Goal: Task Accomplishment & Management: Use online tool/utility

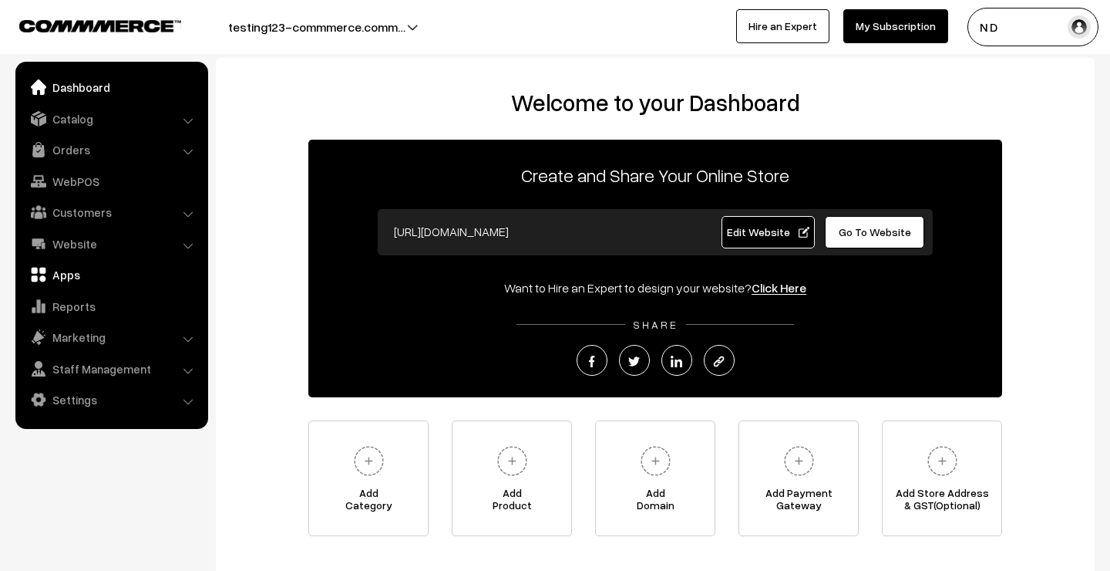
click at [106, 269] on link "Apps" at bounding box center [111, 275] width 184 height 28
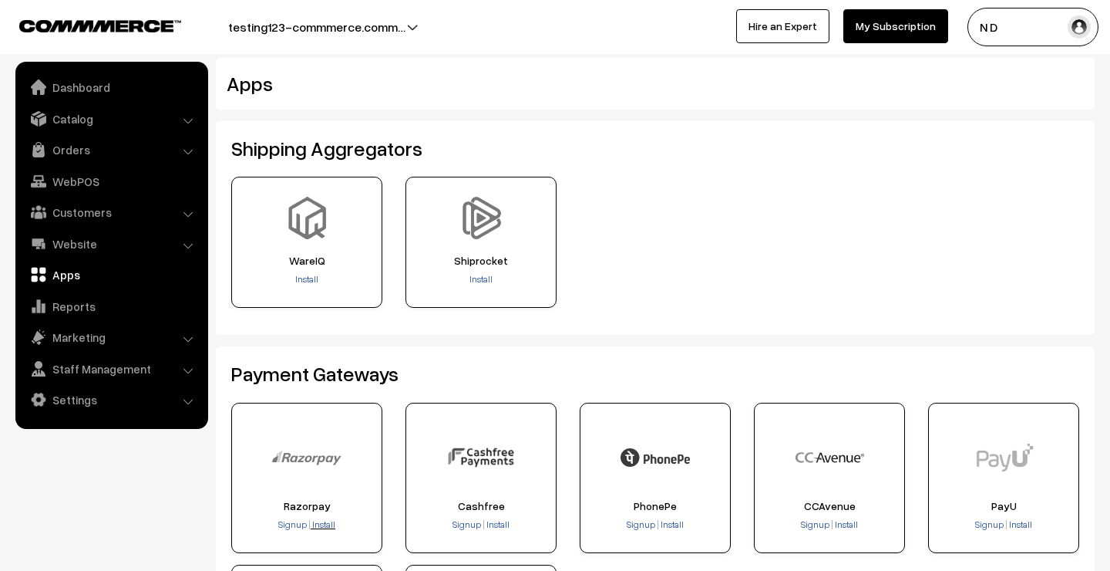
click at [326, 520] on span "Install" at bounding box center [323, 524] width 23 height 12
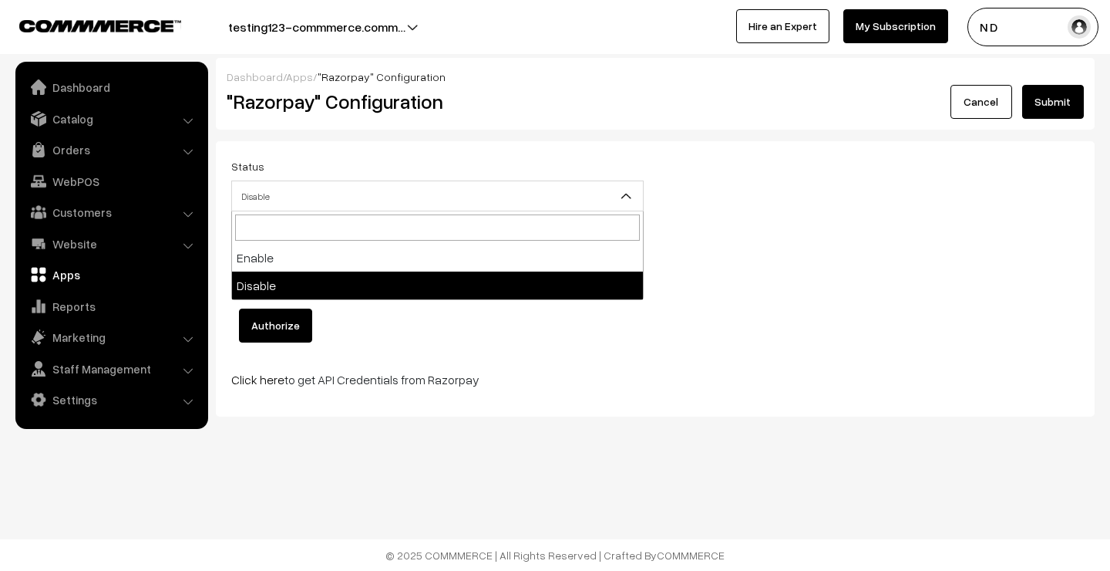
click at [491, 197] on span "Disable" at bounding box center [437, 196] width 411 height 27
click at [534, 367] on div "Status Enable Disable Disable Display Name Click this button to authorize Autho…" at bounding box center [438, 279] width 436 height 244
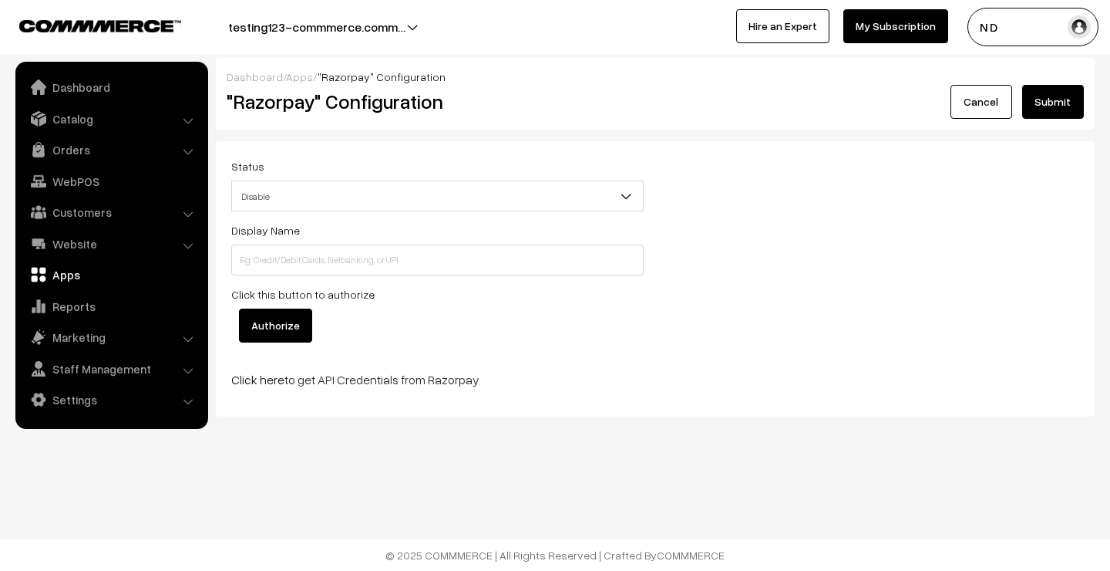
click at [282, 329] on input "Authorize" at bounding box center [275, 325] width 73 height 34
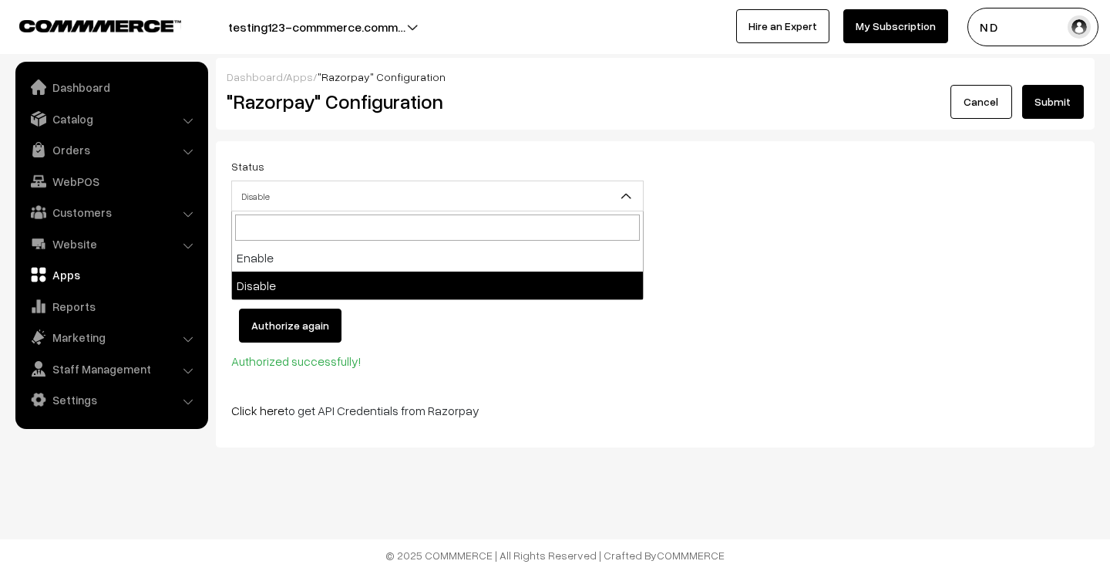
click at [359, 192] on span "Disable" at bounding box center [437, 196] width 411 height 27
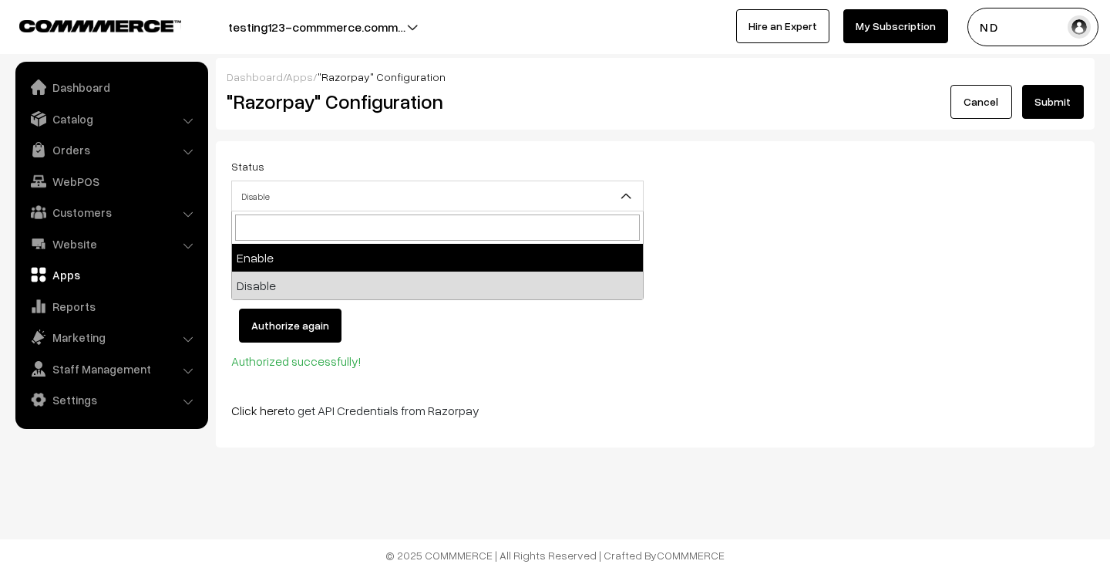
select select "1"
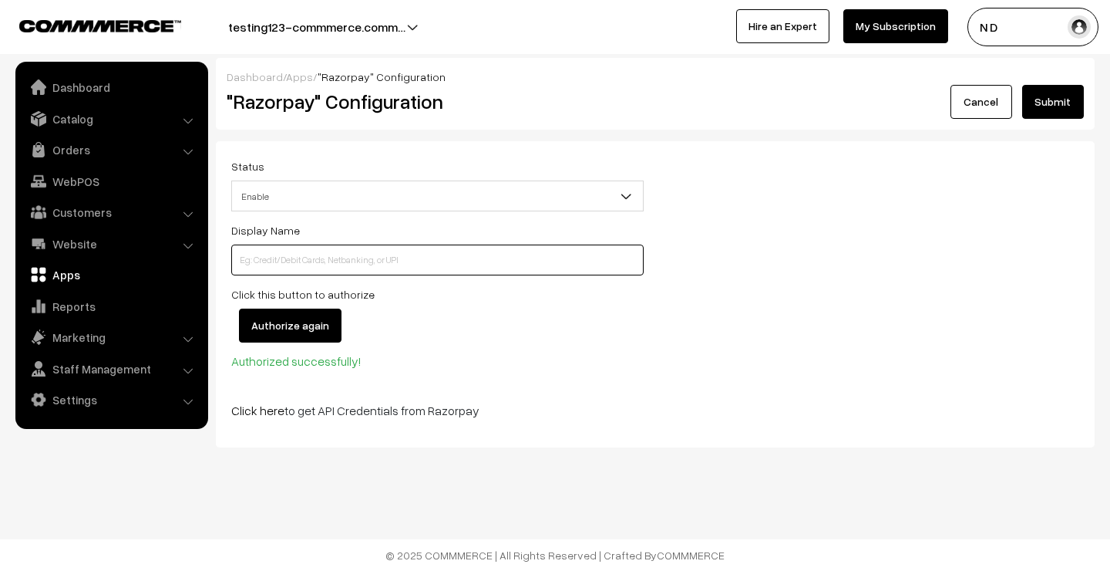
click at [362, 251] on input at bounding box center [437, 259] width 413 height 31
type input "Razorpay"
click at [1052, 103] on button "Submit" at bounding box center [1053, 102] width 62 height 34
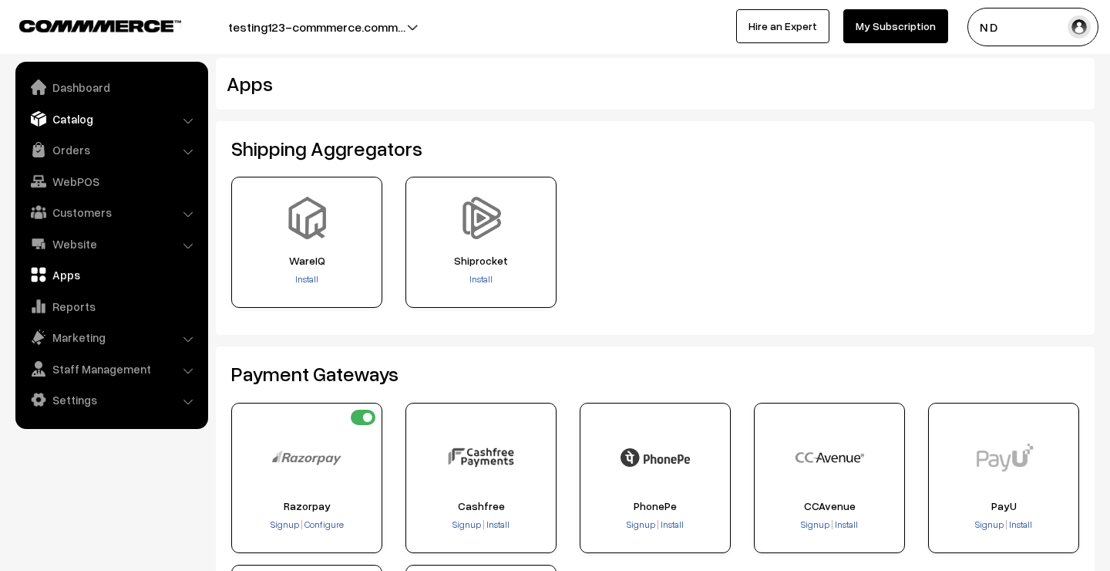
click at [96, 116] on link "Catalog" at bounding box center [111, 119] width 184 height 28
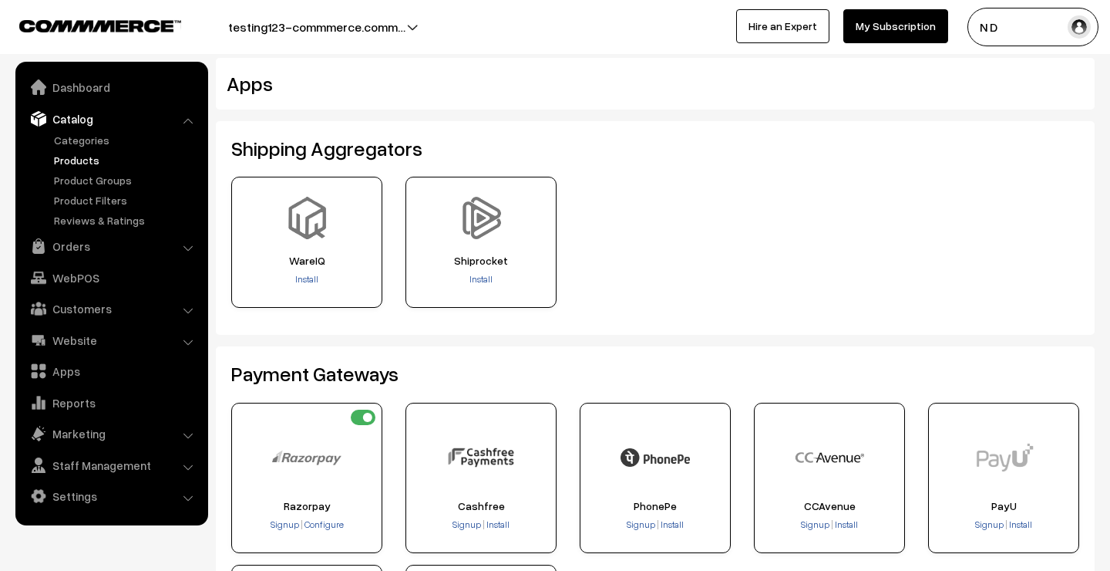
click at [96, 158] on link "Products" at bounding box center [126, 160] width 153 height 16
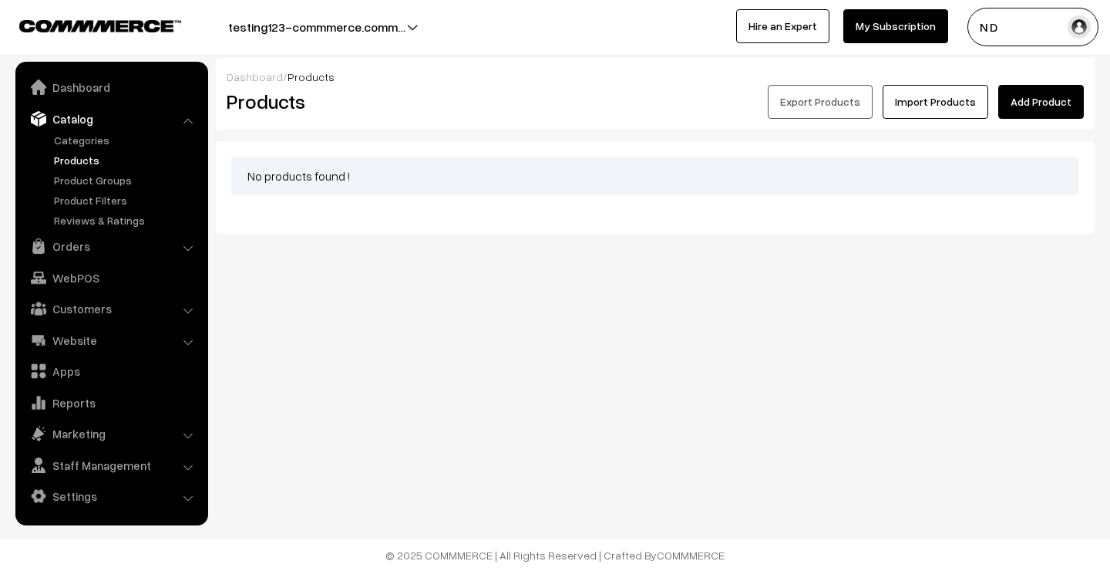
click at [1033, 93] on link "Add Product" at bounding box center [1042, 102] width 86 height 34
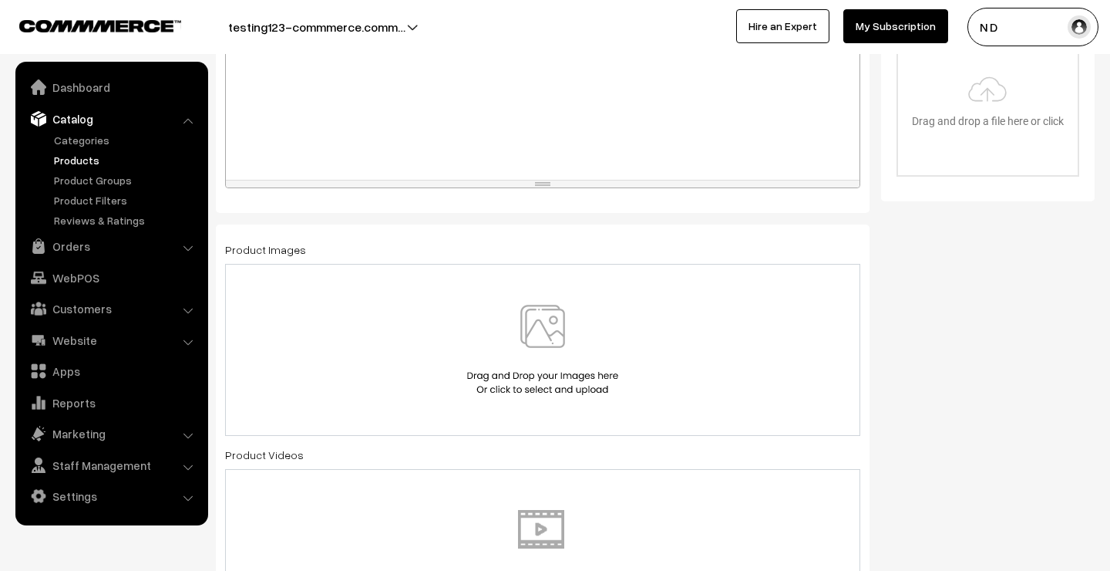
scroll to position [611, 0]
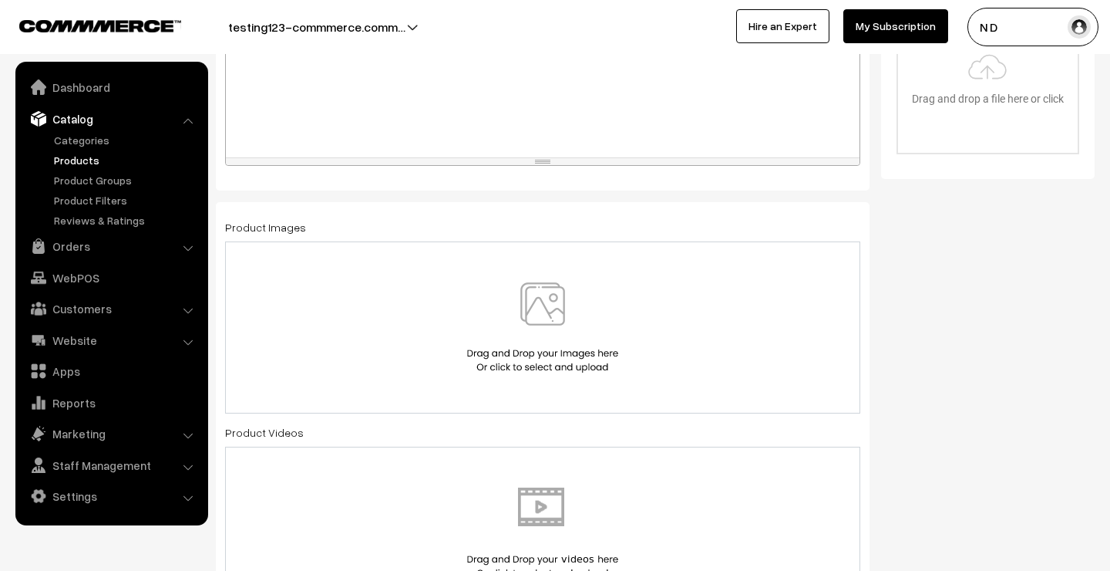
type input "Test"
click at [526, 335] on img at bounding box center [542, 327] width 159 height 90
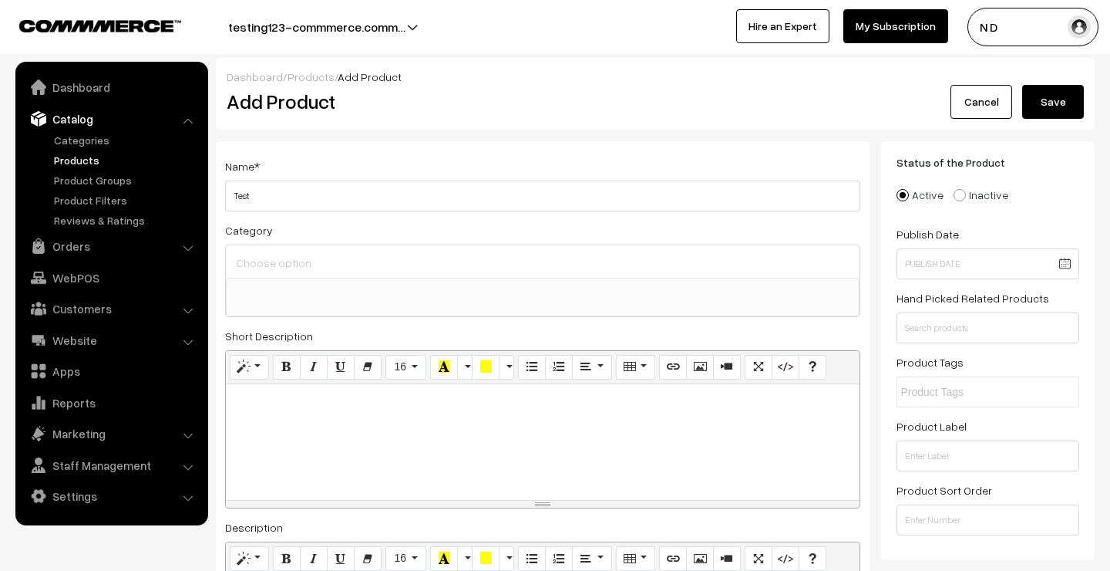
scroll to position [0, 0]
click at [1050, 98] on button "Save" at bounding box center [1053, 102] width 62 height 34
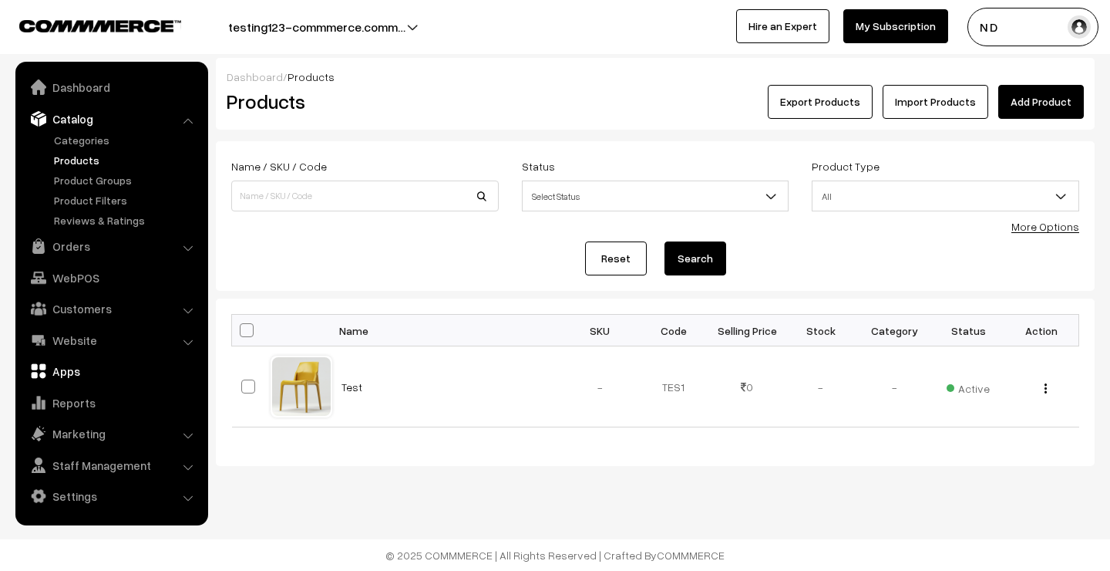
click at [96, 362] on link "Apps" at bounding box center [111, 371] width 184 height 28
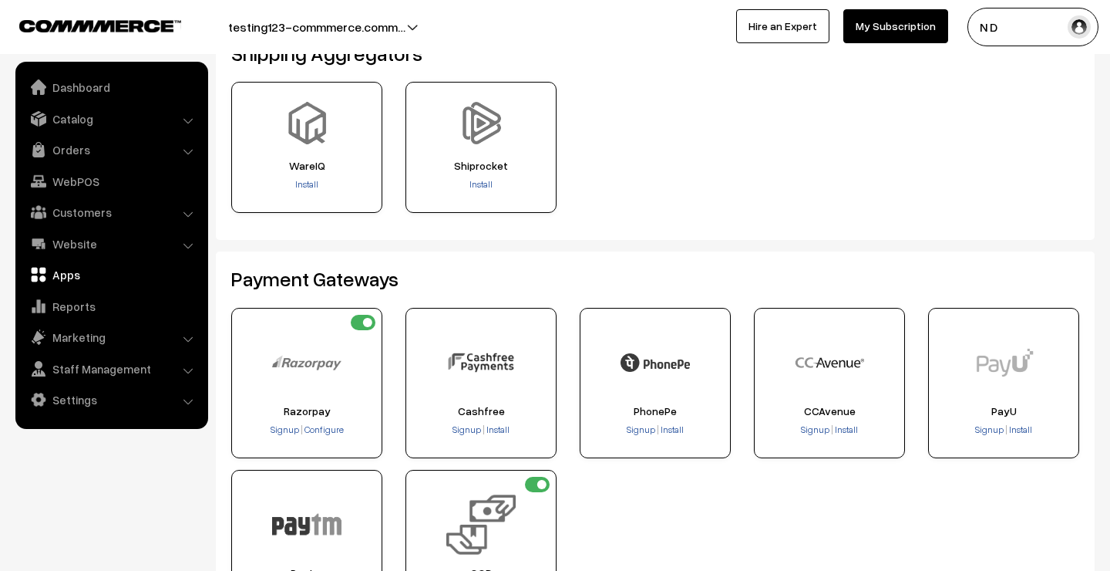
scroll to position [97, 0]
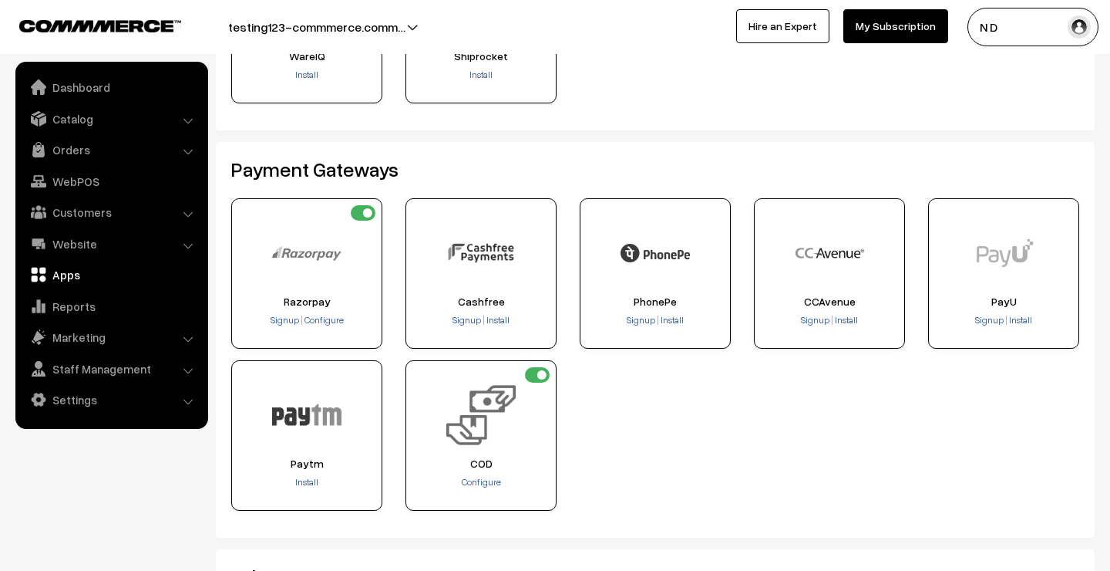
scroll to position [231, 0]
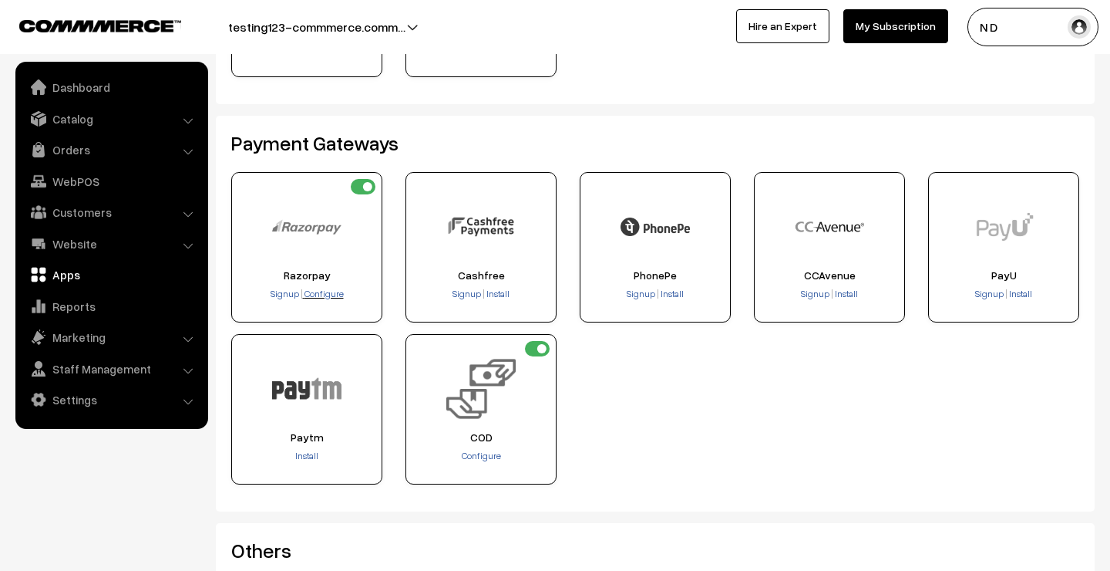
click at [316, 295] on span "Configure" at bounding box center [324, 294] width 39 height 12
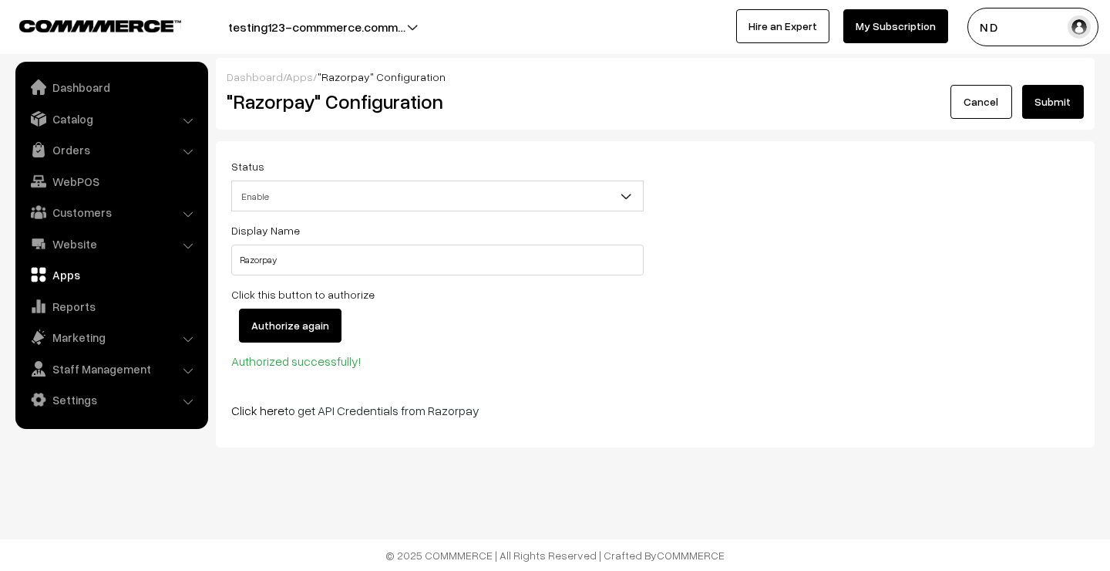
scroll to position [1, 0]
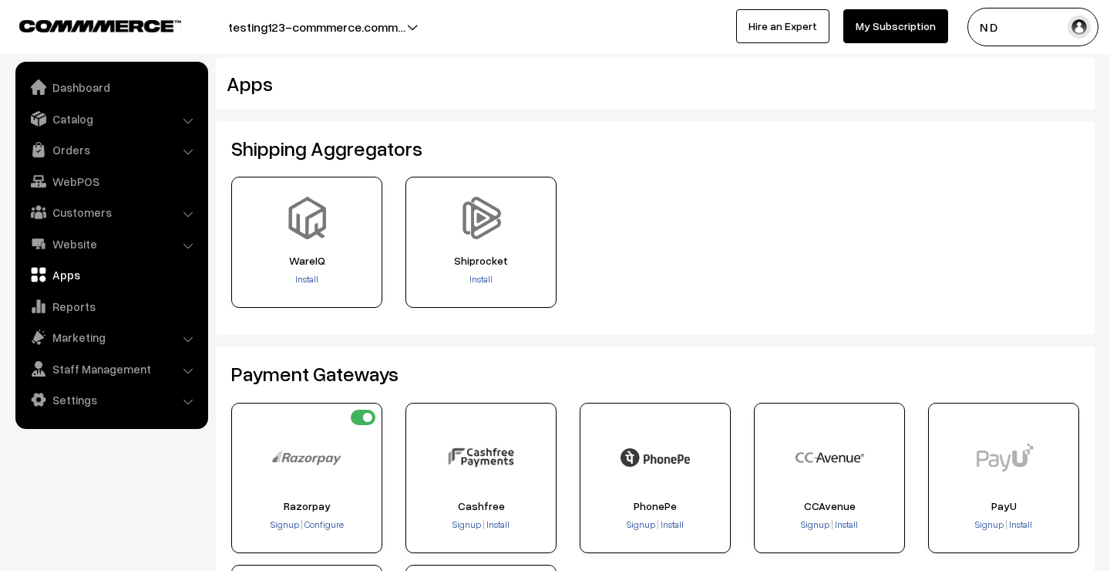
scroll to position [231, 0]
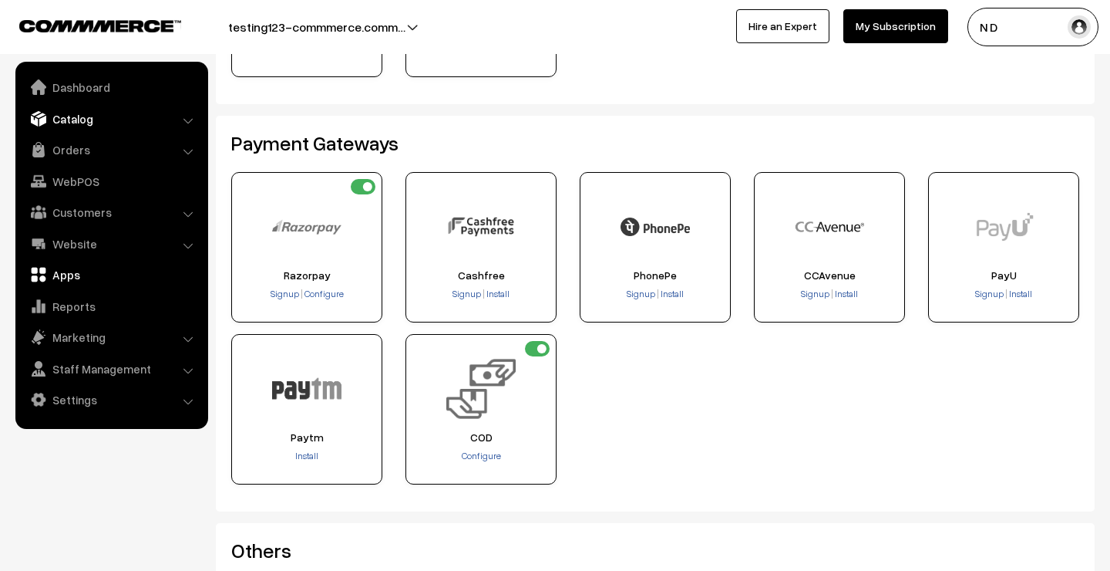
click at [98, 116] on link "Catalog" at bounding box center [111, 119] width 184 height 28
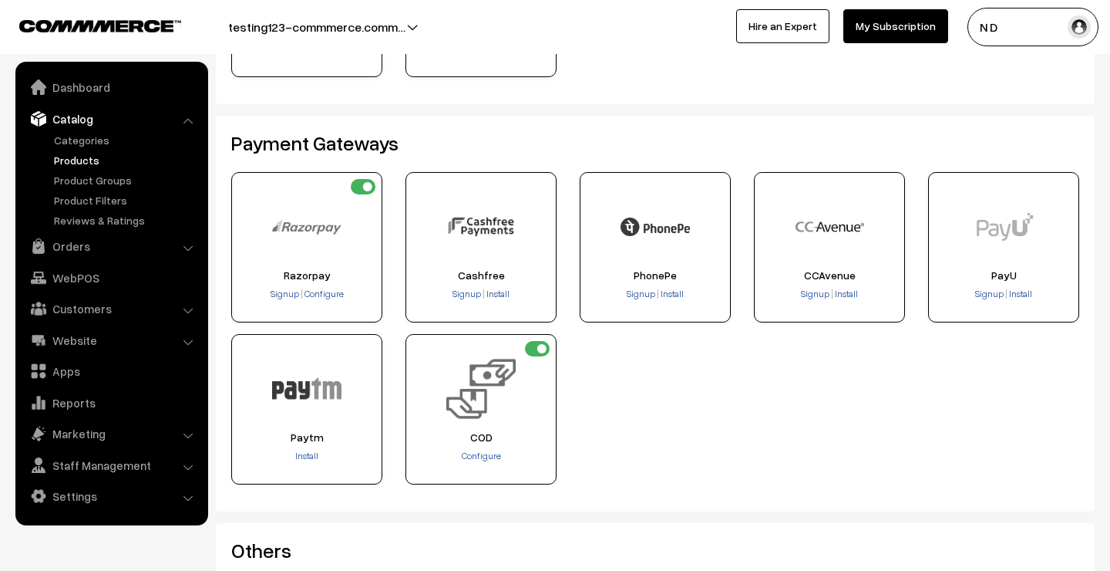
click at [93, 157] on link "Products" at bounding box center [126, 160] width 153 height 16
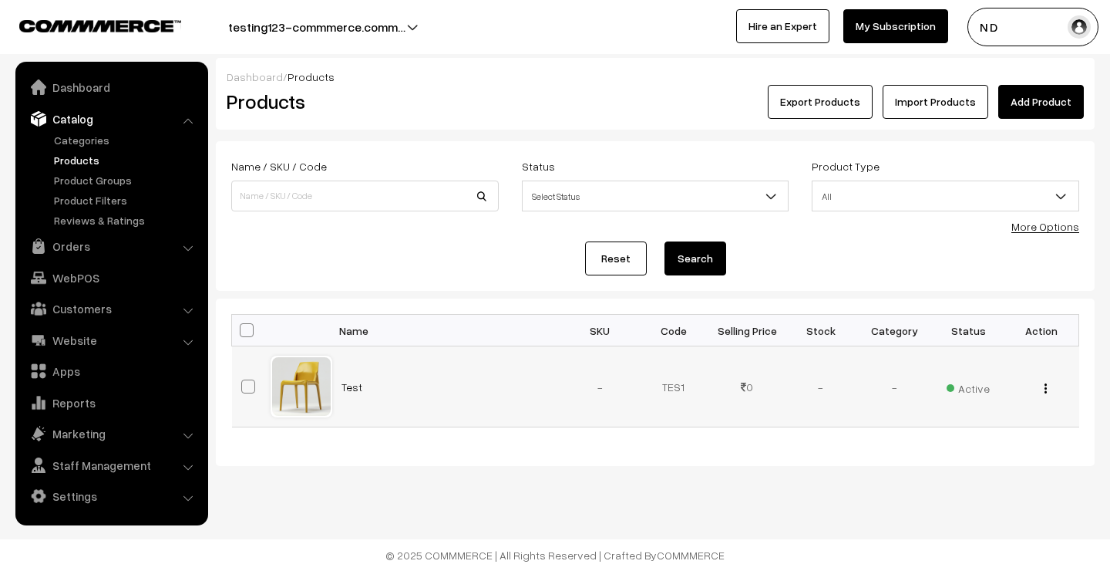
click at [1045, 387] on img "button" at bounding box center [1046, 388] width 2 height 10
click at [938, 438] on link "Edit" at bounding box center [976, 444] width 131 height 34
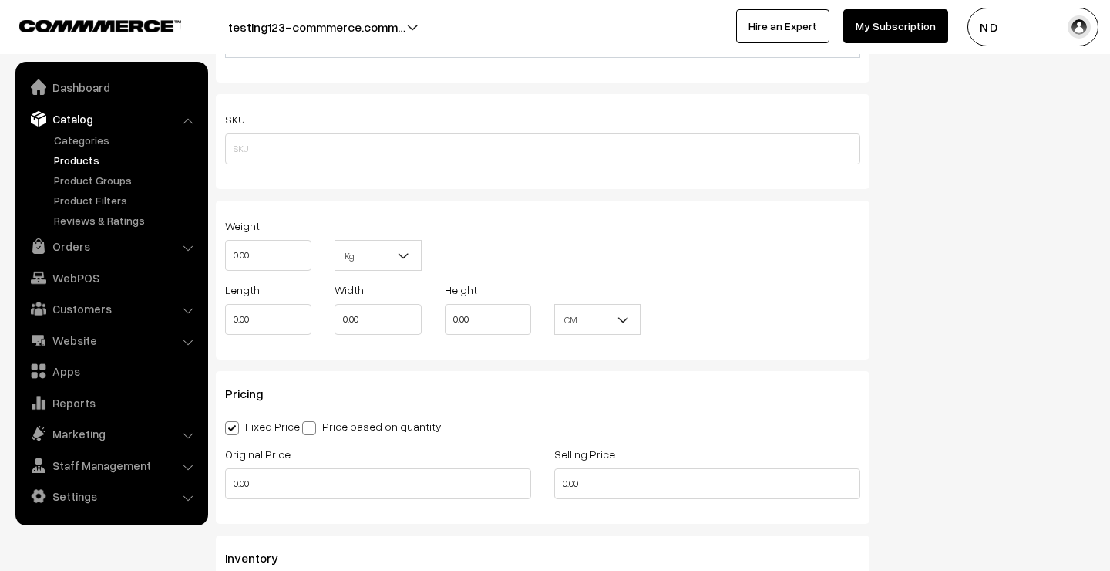
scroll to position [1202, 0]
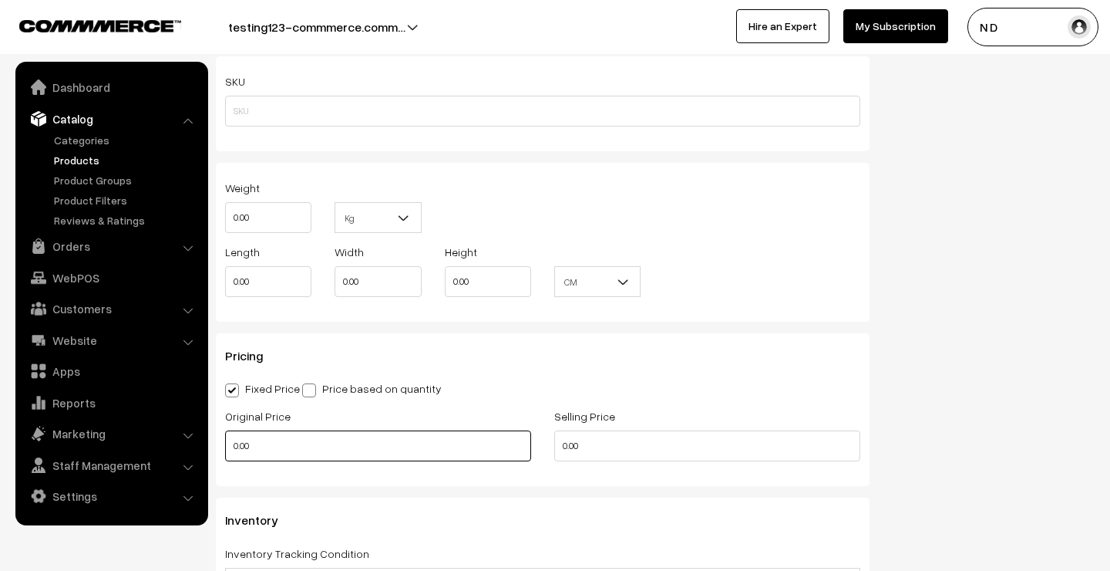
click at [236, 443] on input "0.00" at bounding box center [378, 445] width 306 height 31
type input "10.00"
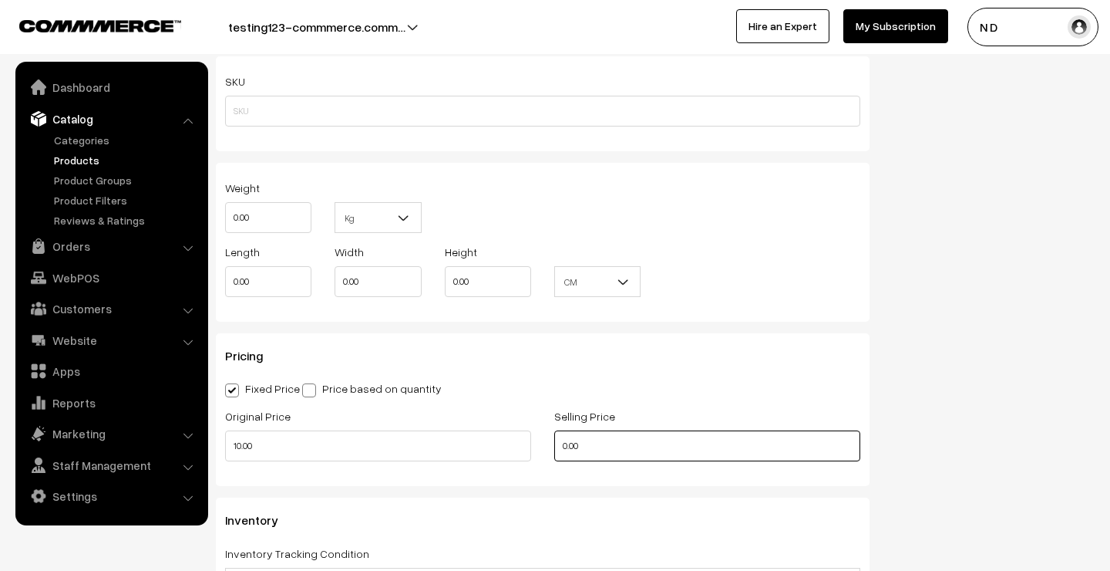
click at [563, 446] on input "0.00" at bounding box center [707, 445] width 306 height 31
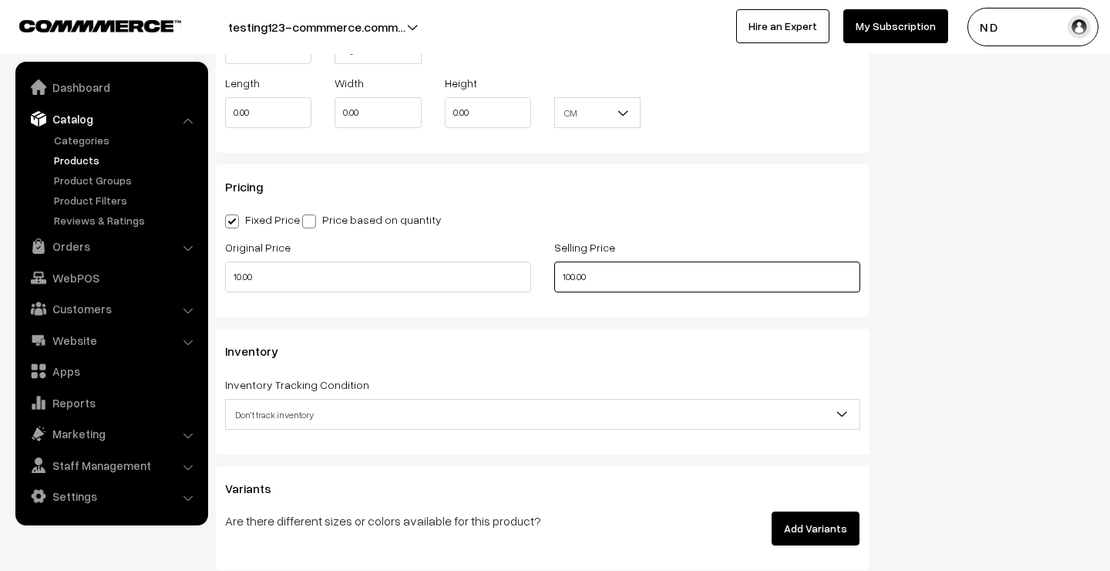
scroll to position [1372, 0]
type input "100.00"
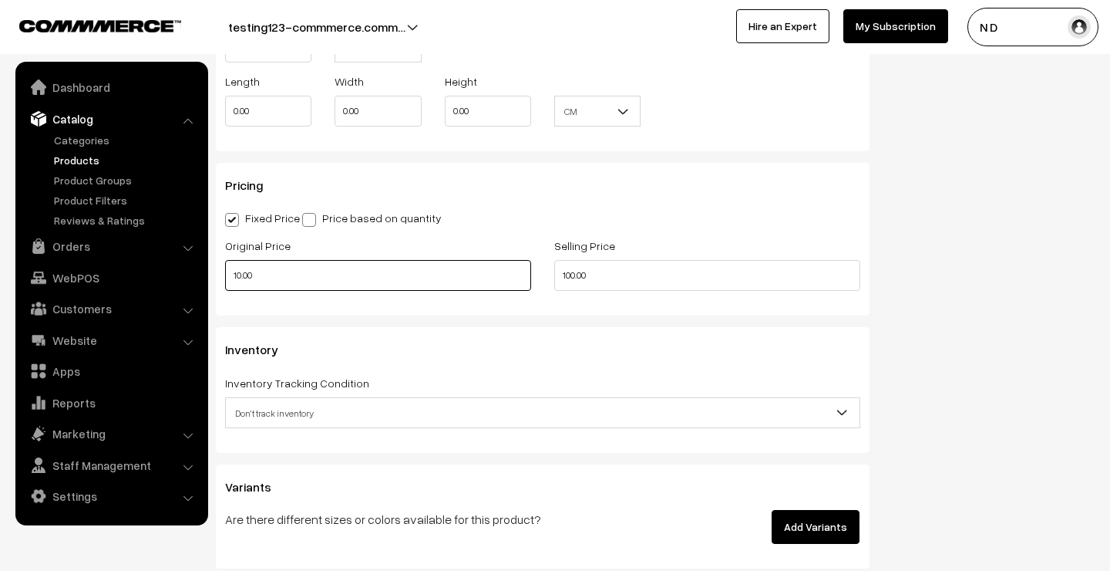
click at [236, 277] on input "10.00" at bounding box center [378, 275] width 306 height 31
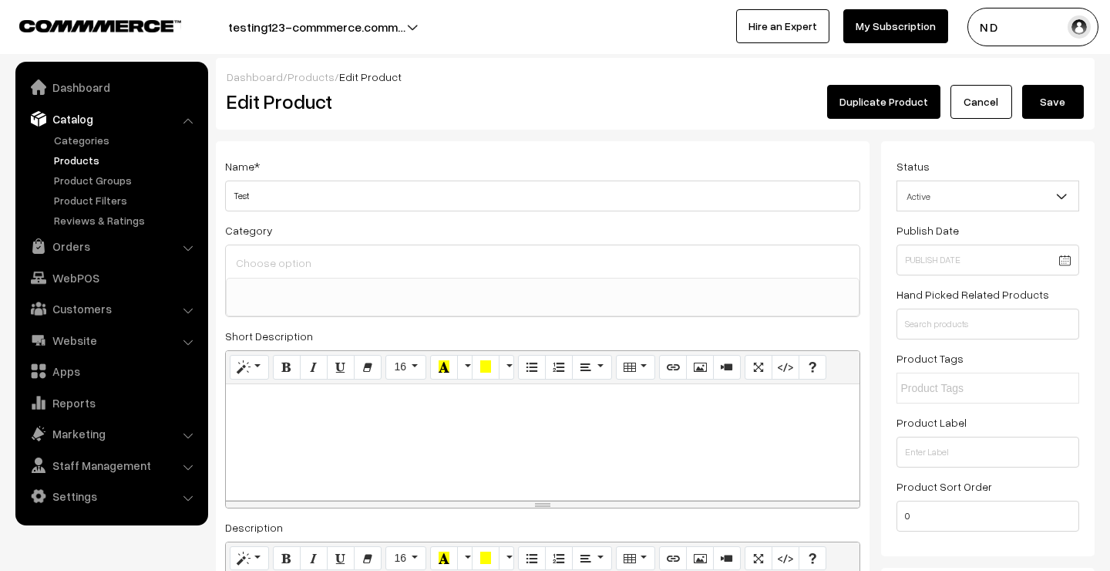
scroll to position [0, 0]
type input "100.00"
click at [1069, 96] on button "Save" at bounding box center [1053, 102] width 62 height 34
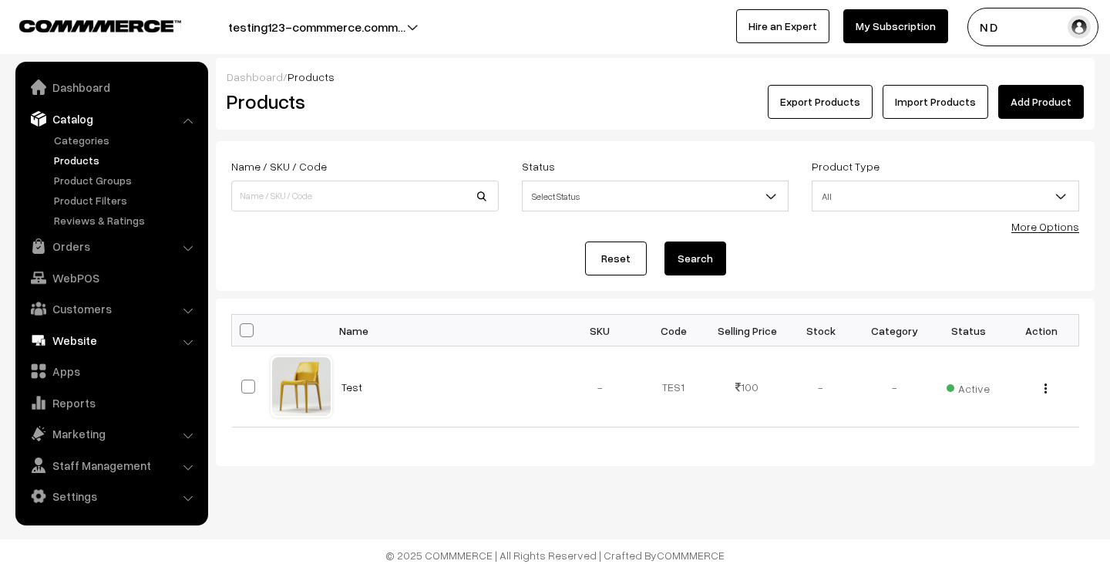
click at [126, 338] on link "Website" at bounding box center [111, 340] width 184 height 28
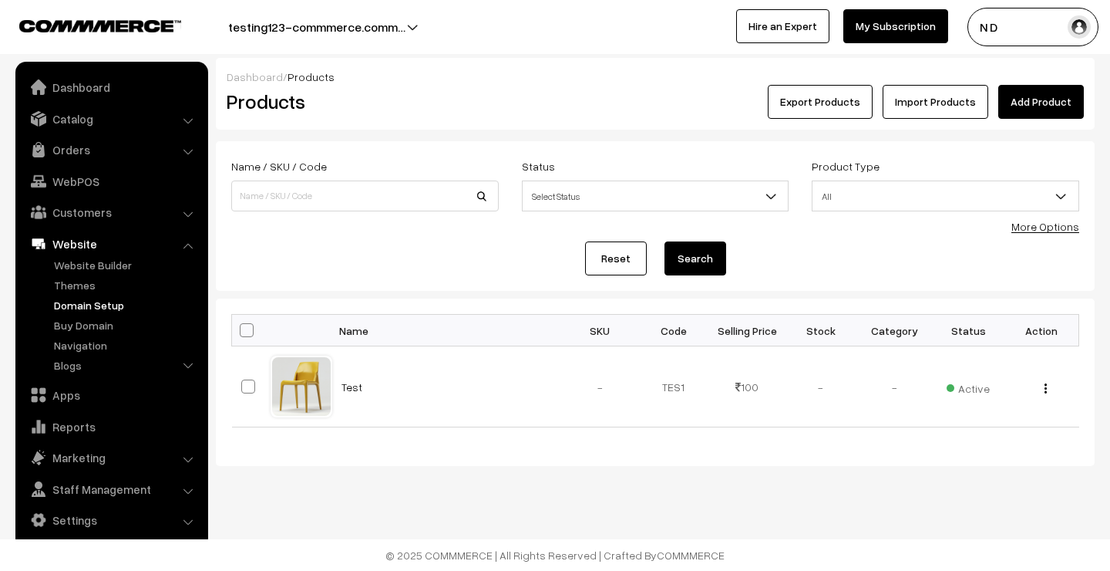
click at [125, 297] on link "Domain Setup" at bounding box center [126, 305] width 153 height 16
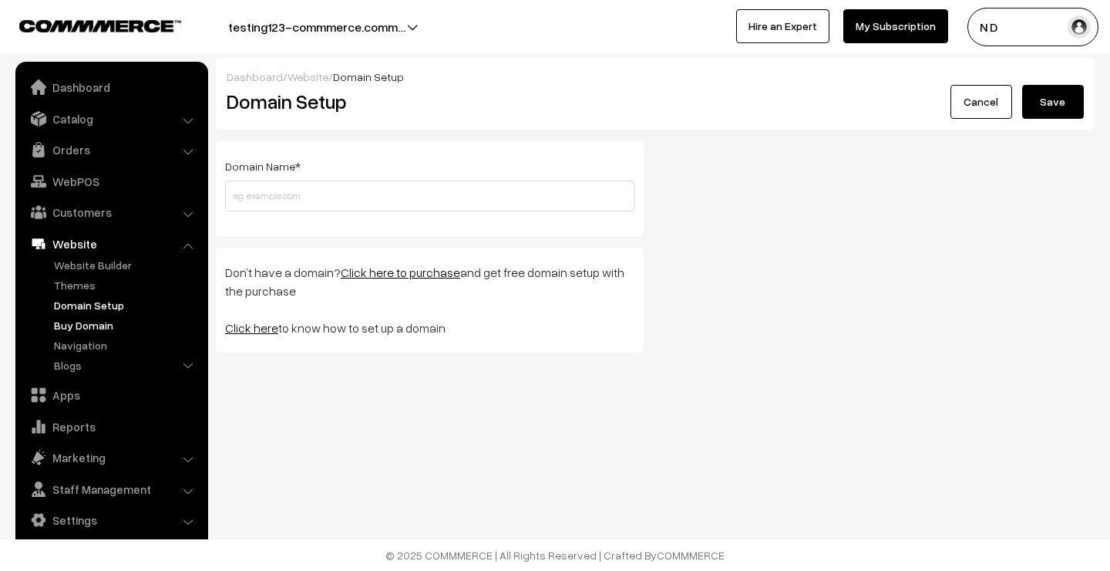
click at [113, 324] on link "Buy Domain" at bounding box center [126, 325] width 153 height 16
click at [104, 319] on link "Buy Domain" at bounding box center [126, 325] width 153 height 16
click at [106, 122] on link "Catalog" at bounding box center [111, 119] width 184 height 28
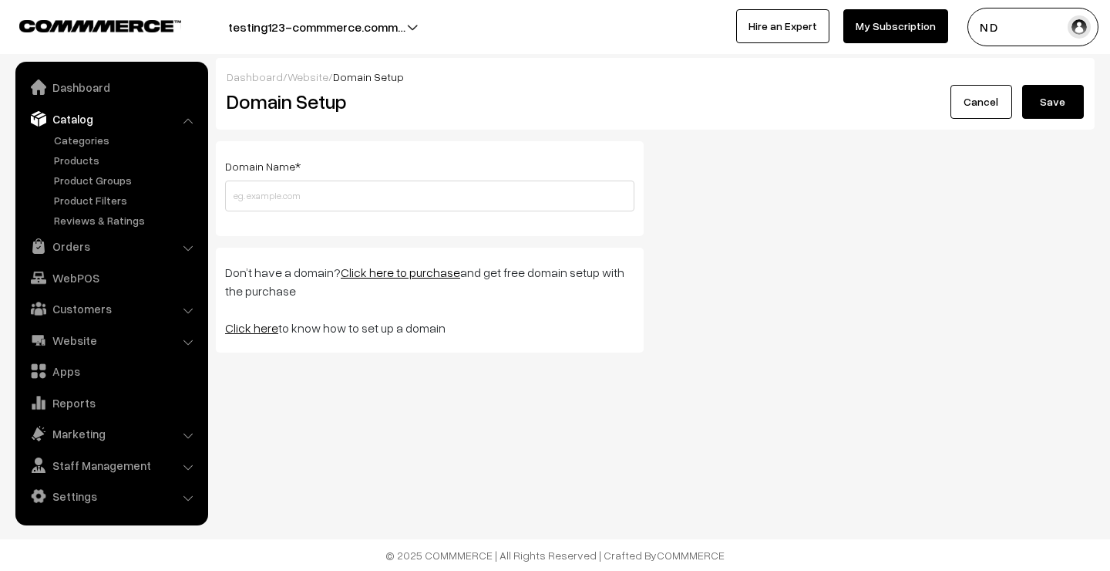
click at [187, 120] on li "Catalog Categories" at bounding box center [111, 167] width 185 height 124
click at [78, 167] on link "Products" at bounding box center [126, 160] width 153 height 16
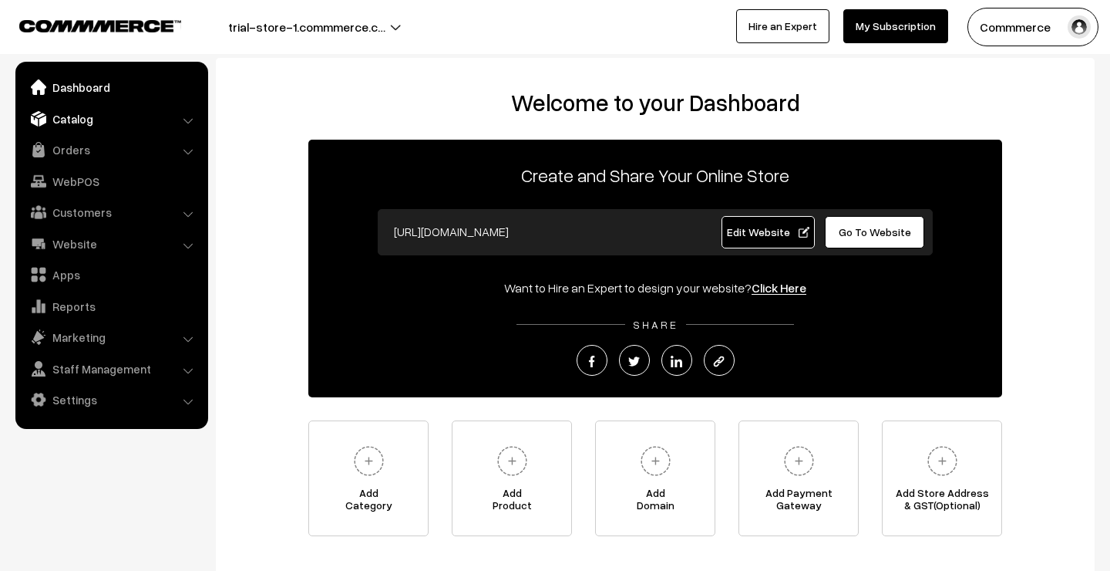
click at [103, 119] on link "Catalog" at bounding box center [111, 119] width 184 height 28
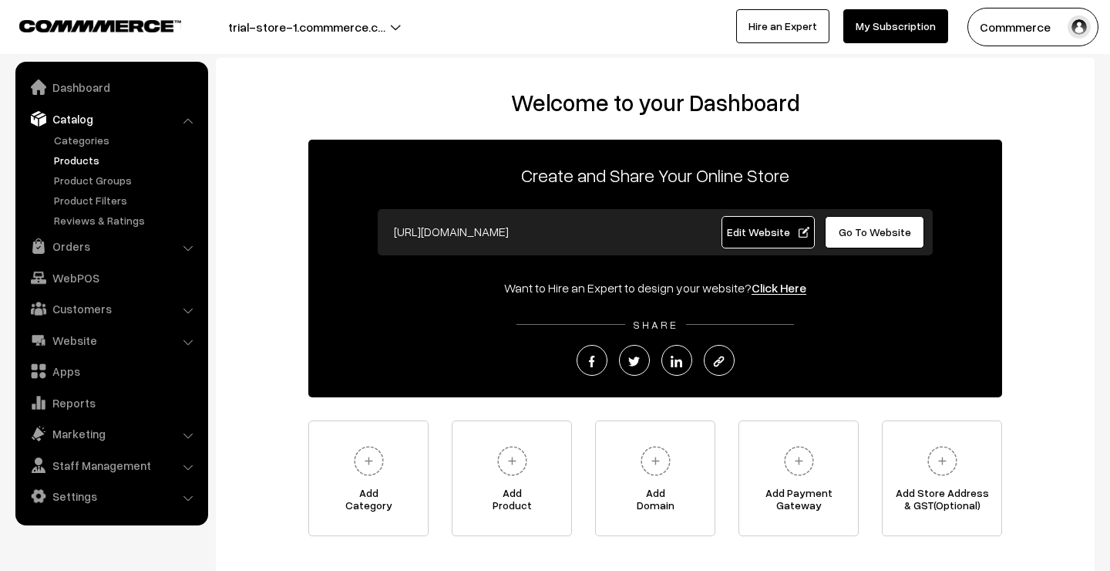
click at [96, 157] on link "Products" at bounding box center [126, 160] width 153 height 16
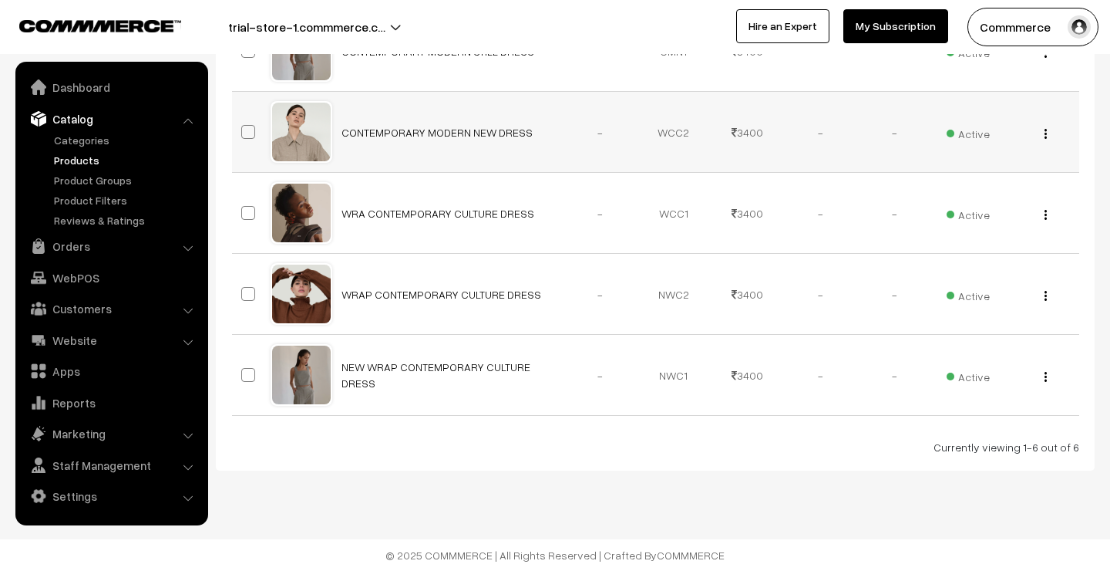
scroll to position [416, 0]
click at [96, 139] on link "Categories" at bounding box center [126, 140] width 153 height 16
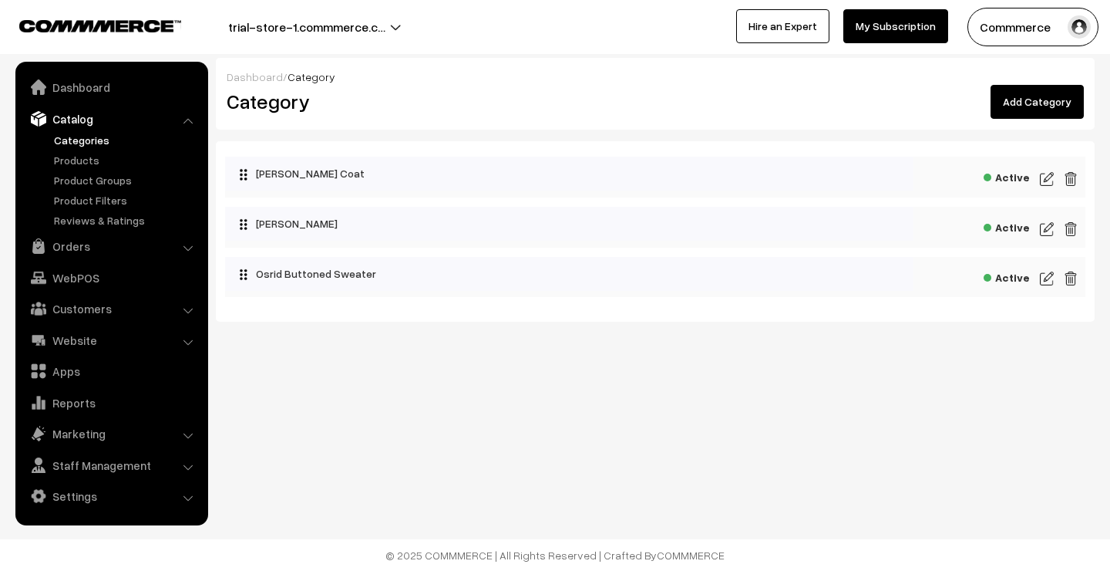
click at [1044, 172] on img at bounding box center [1047, 179] width 14 height 19
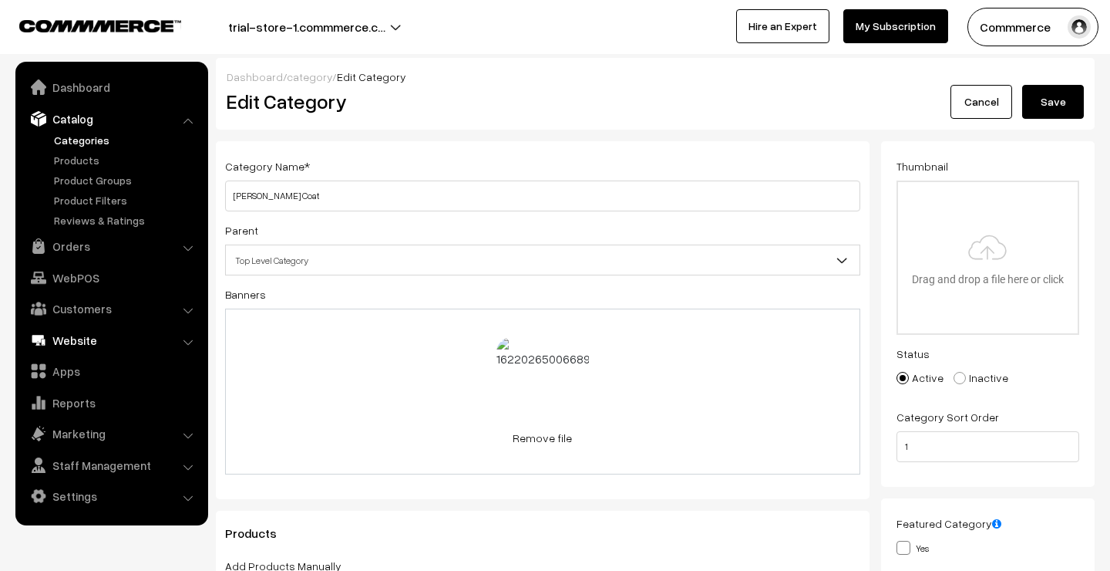
click at [83, 331] on link "Website" at bounding box center [111, 340] width 184 height 28
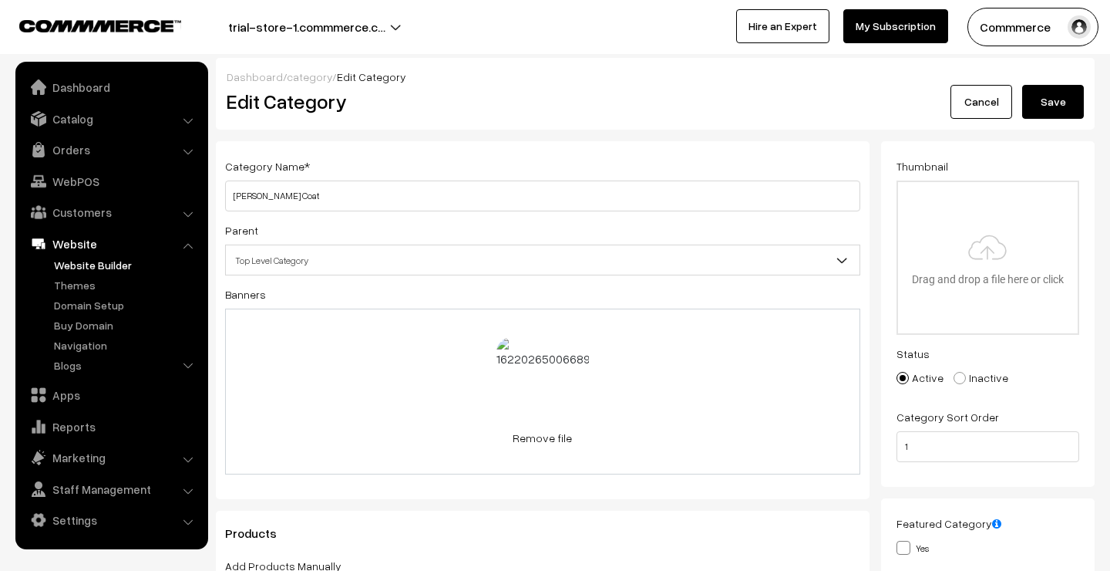
click at [96, 261] on link "Website Builder" at bounding box center [126, 265] width 153 height 16
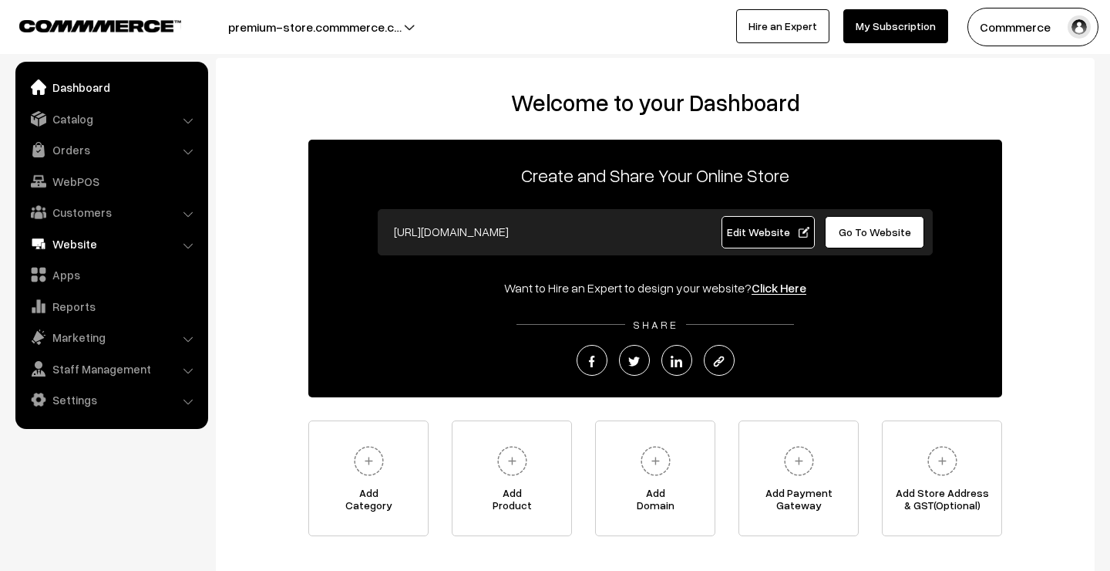
click at [92, 241] on link "Website" at bounding box center [111, 244] width 184 height 28
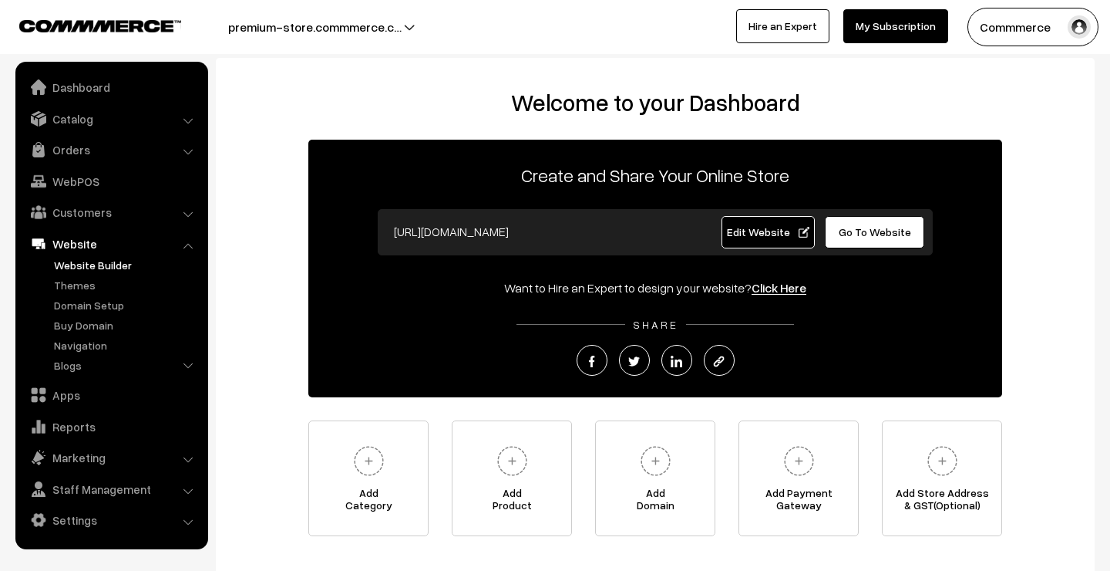
click at [88, 265] on link "Website Builder" at bounding box center [126, 265] width 153 height 16
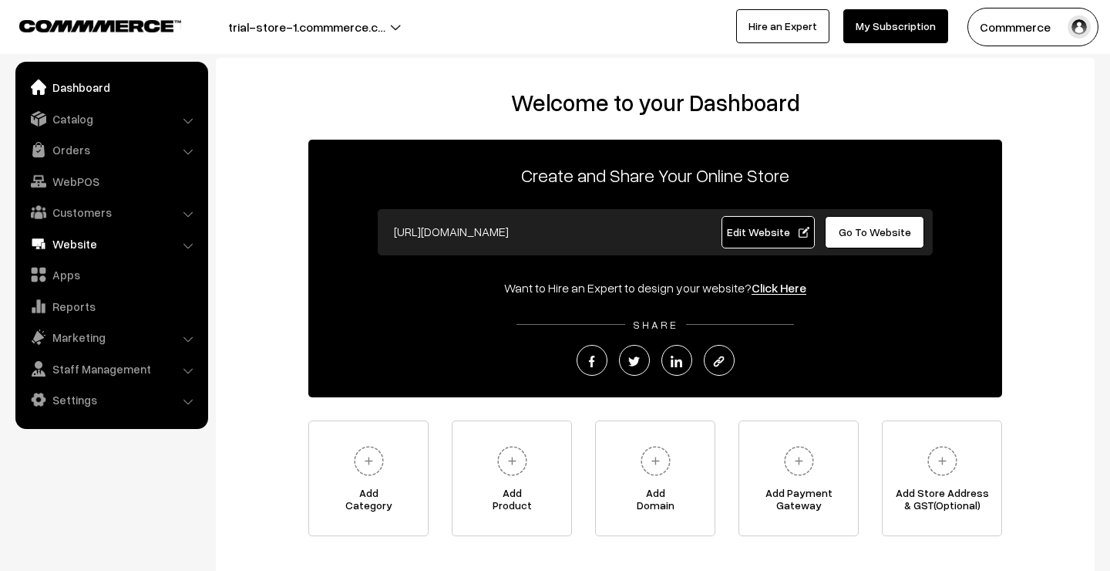
click at [90, 244] on link "Website" at bounding box center [111, 244] width 184 height 28
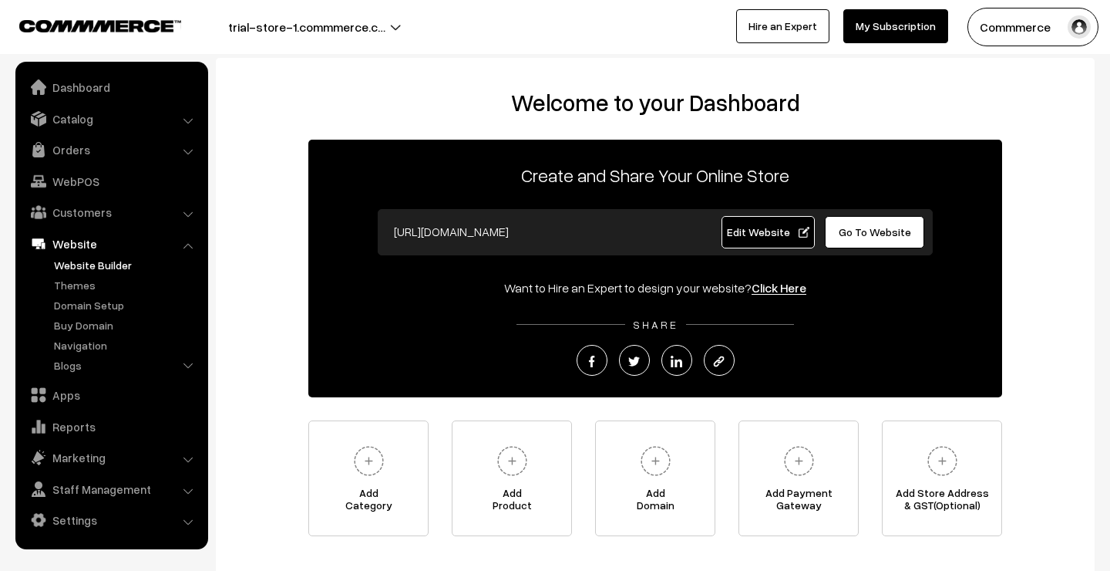
click at [83, 263] on link "Website Builder" at bounding box center [126, 265] width 153 height 16
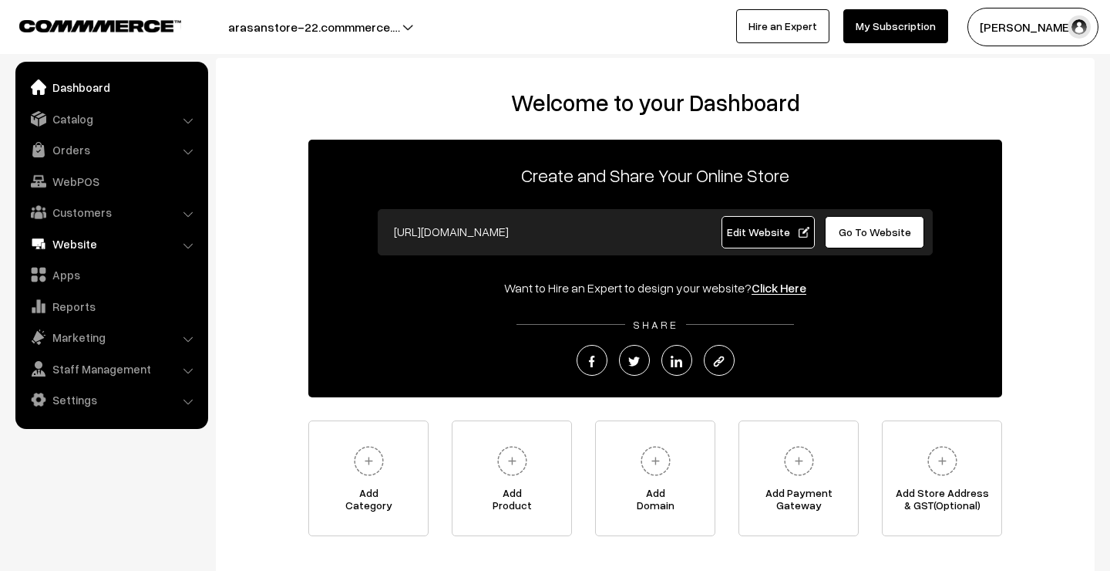
click at [89, 239] on link "Website" at bounding box center [111, 244] width 184 height 28
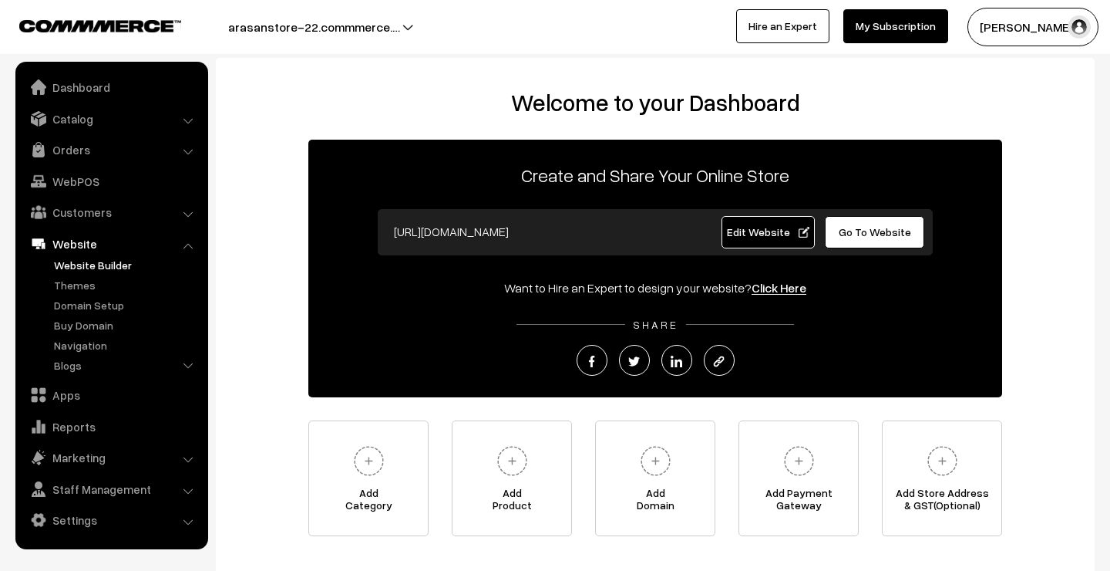
click at [83, 266] on link "Website Builder" at bounding box center [126, 265] width 153 height 16
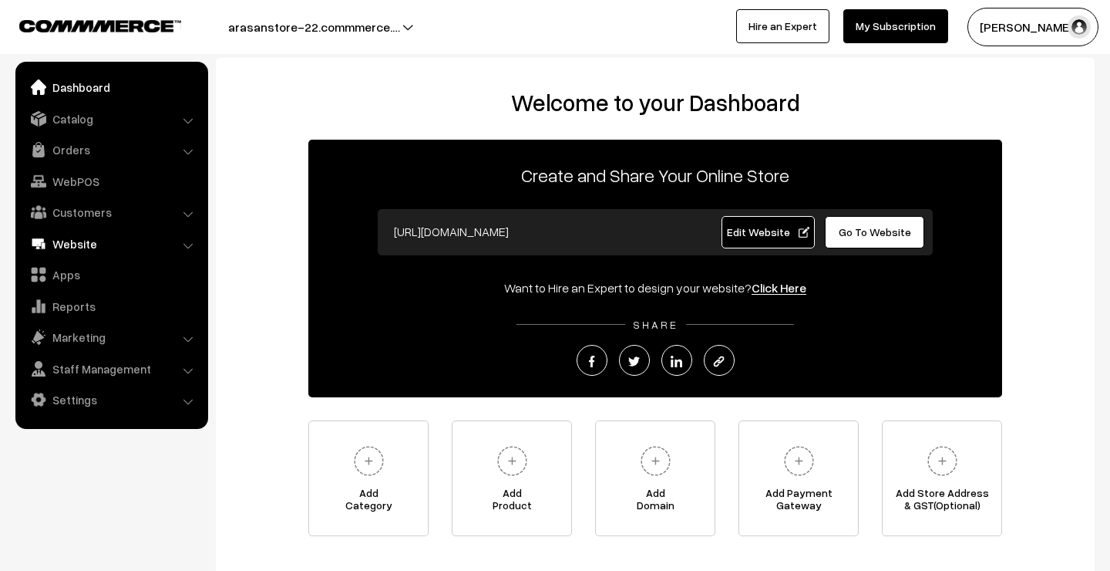
click at [96, 239] on link "Website" at bounding box center [111, 244] width 184 height 28
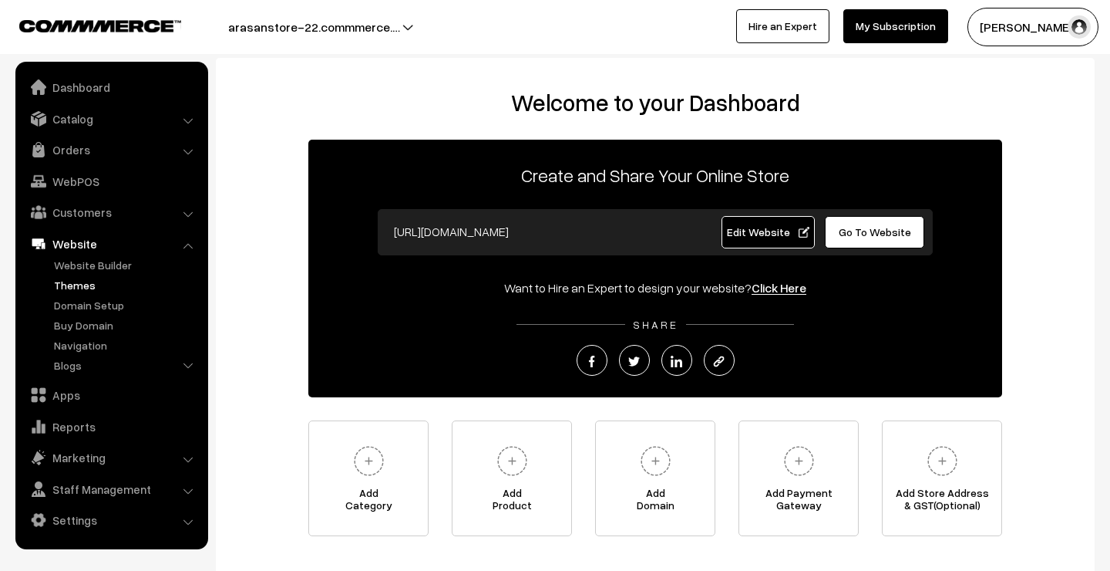
click at [78, 278] on link "Themes" at bounding box center [126, 285] width 153 height 16
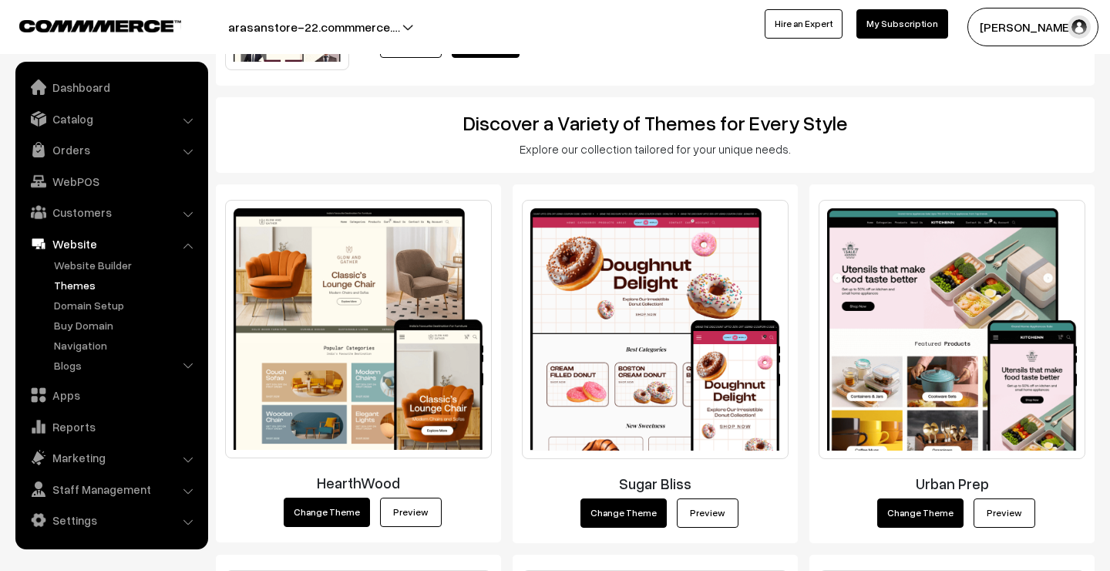
scroll to position [190, 0]
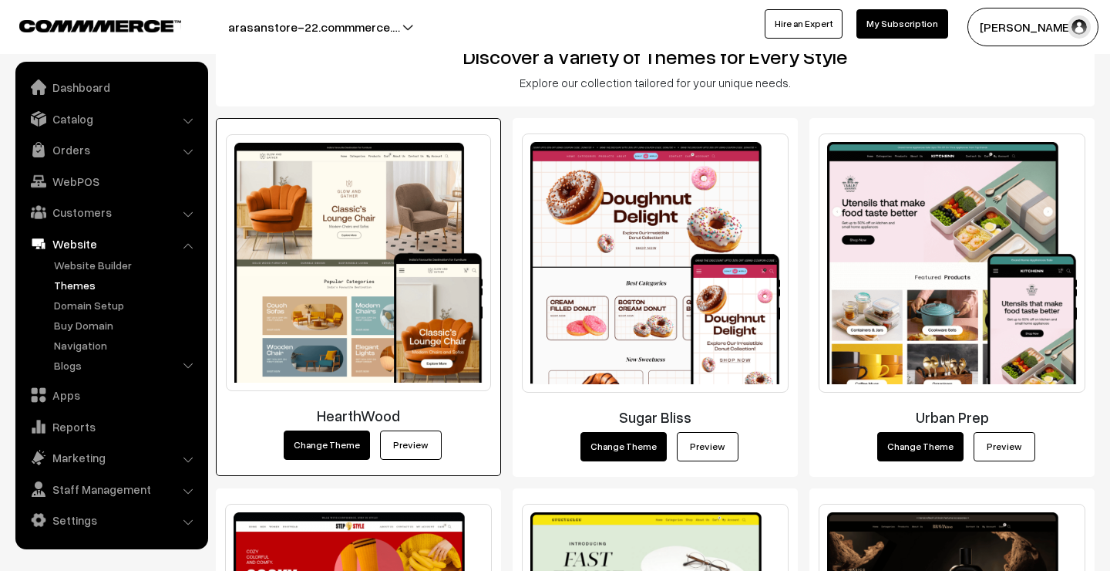
click at [413, 435] on link "Preview" at bounding box center [411, 444] width 62 height 29
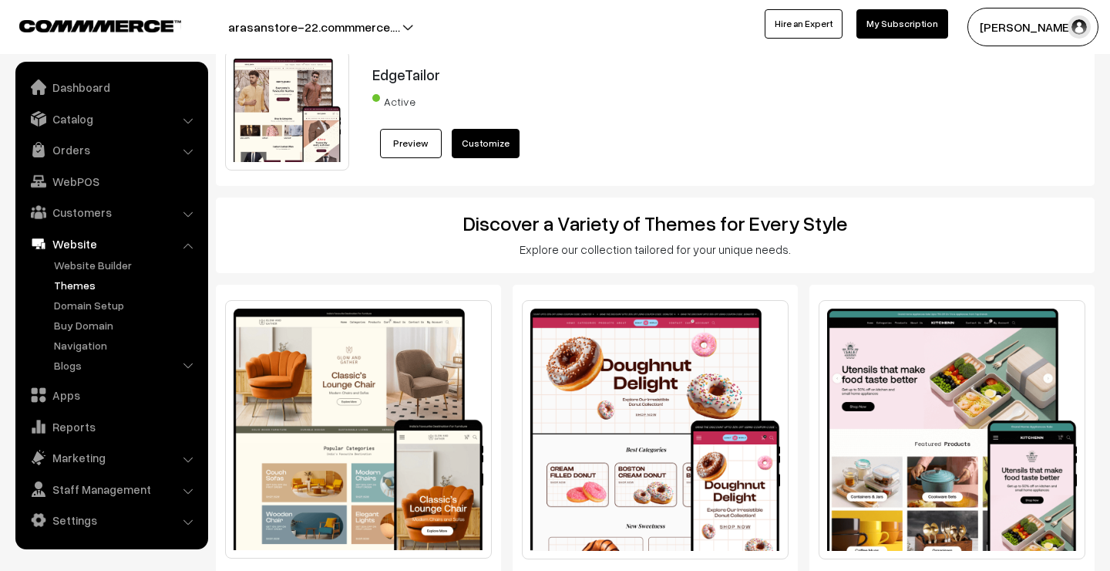
scroll to position [153, 0]
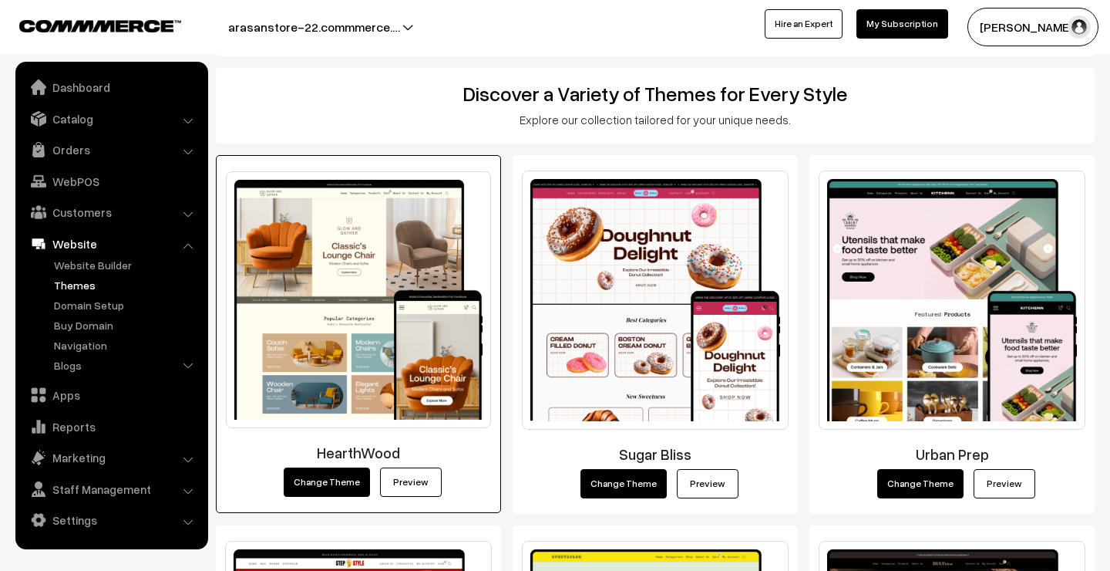
click at [402, 490] on link "Preview" at bounding box center [411, 481] width 62 height 29
